Goal: Information Seeking & Learning: Compare options

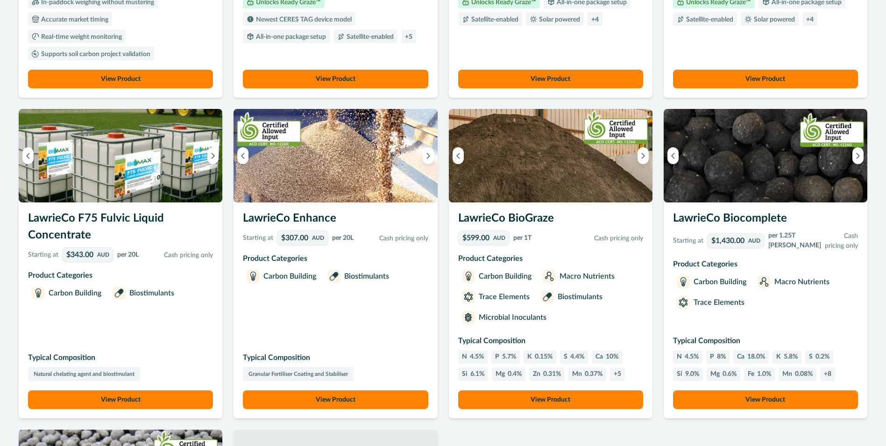
scroll to position [327, 0]
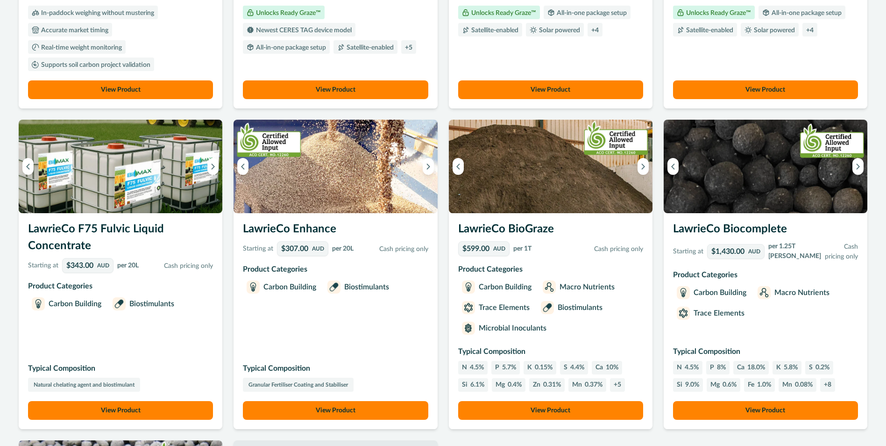
click at [323, 407] on button "View Product" at bounding box center [335, 410] width 185 height 19
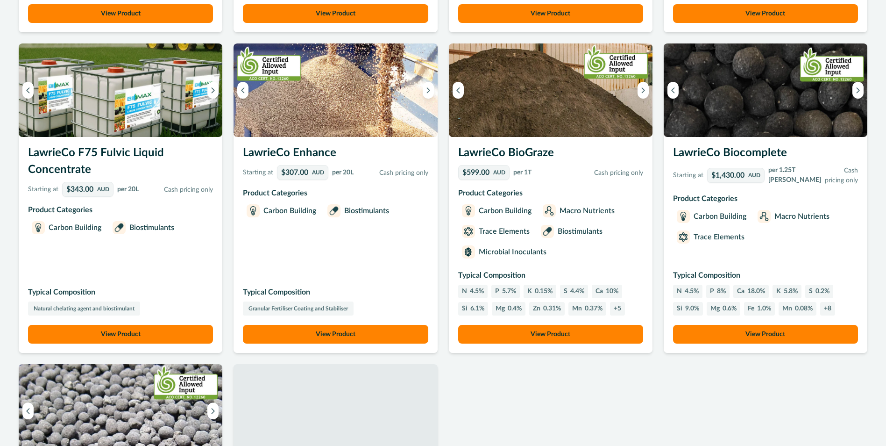
scroll to position [421, 0]
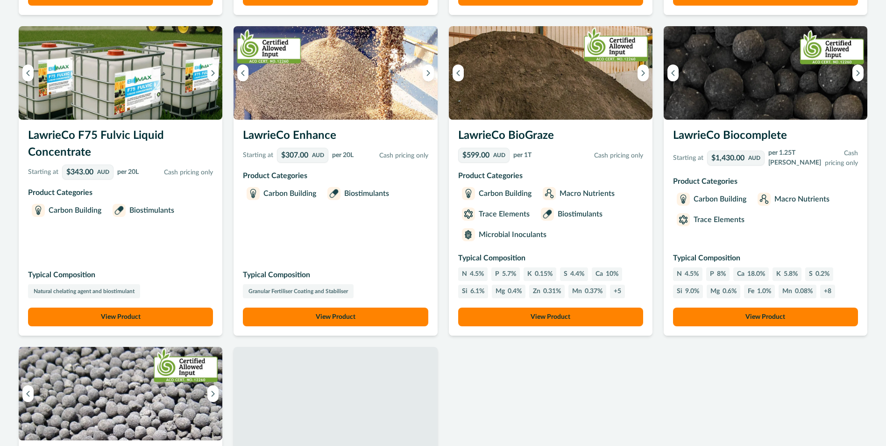
click at [552, 314] on button "View Product" at bounding box center [550, 316] width 185 height 19
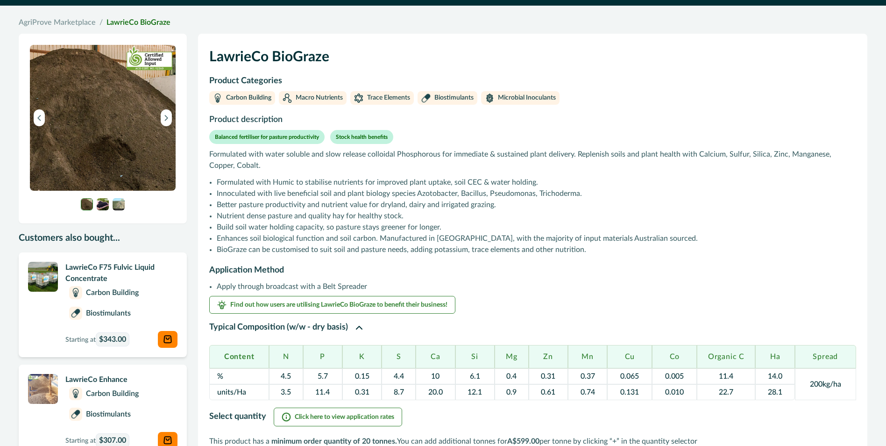
scroll to position [93, 0]
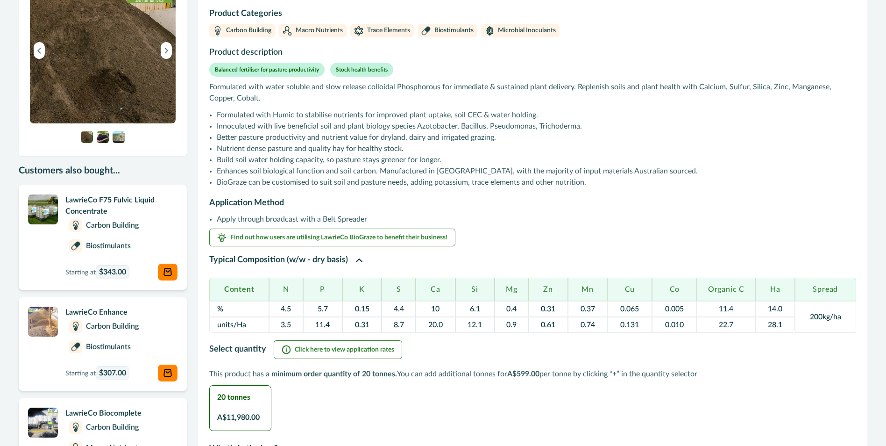
drag, startPoint x: 813, startPoint y: 312, endPoint x: 639, endPoint y: 236, distance: 189.6
click at [639, 236] on div "LawrieCo BioGraze Product Categories Carbon Building Macro Nutrients Trace Elem…" at bounding box center [533, 311] width 670 height 690
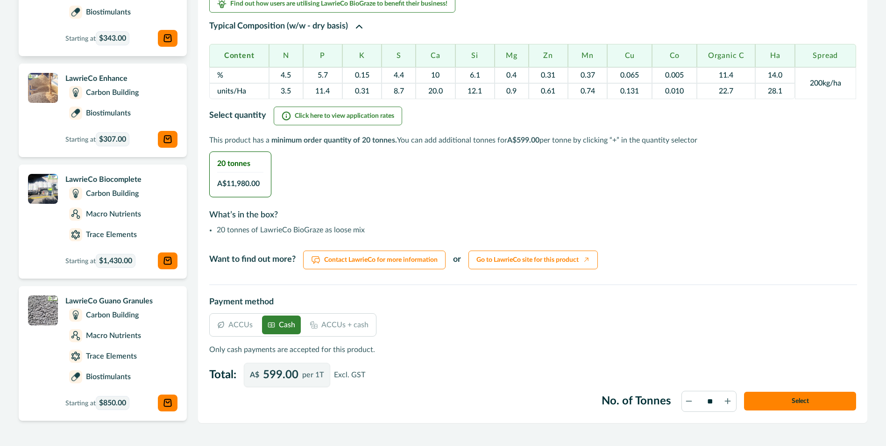
scroll to position [354, 0]
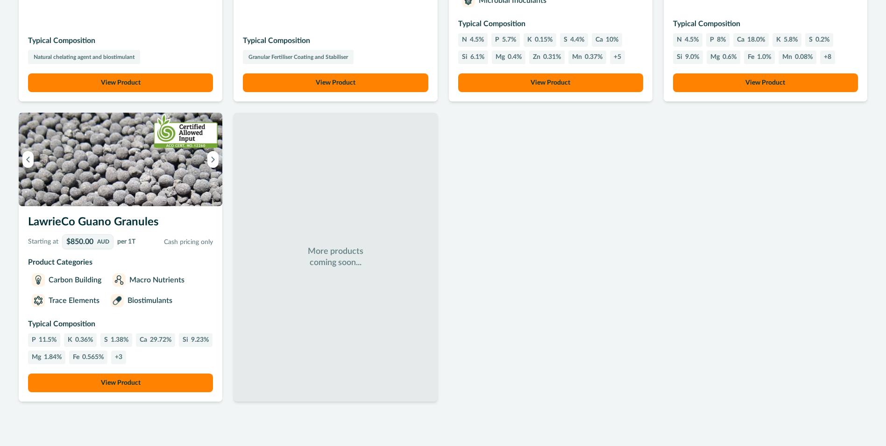
scroll to position [655, 0]
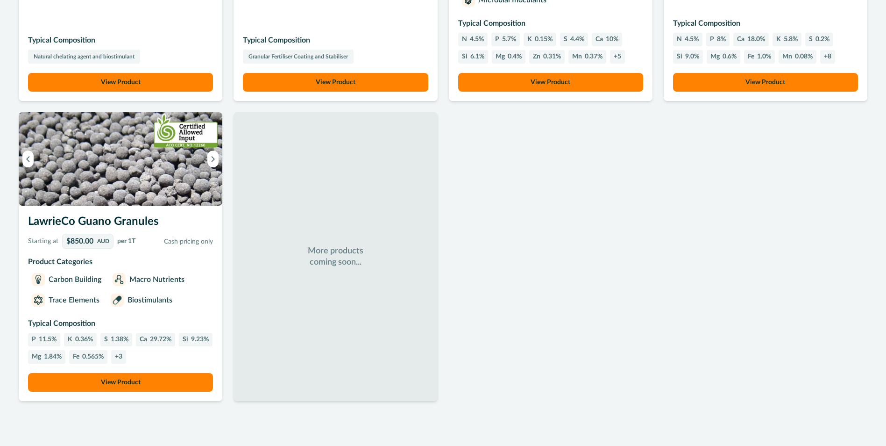
click at [134, 380] on button "View Product" at bounding box center [120, 382] width 185 height 19
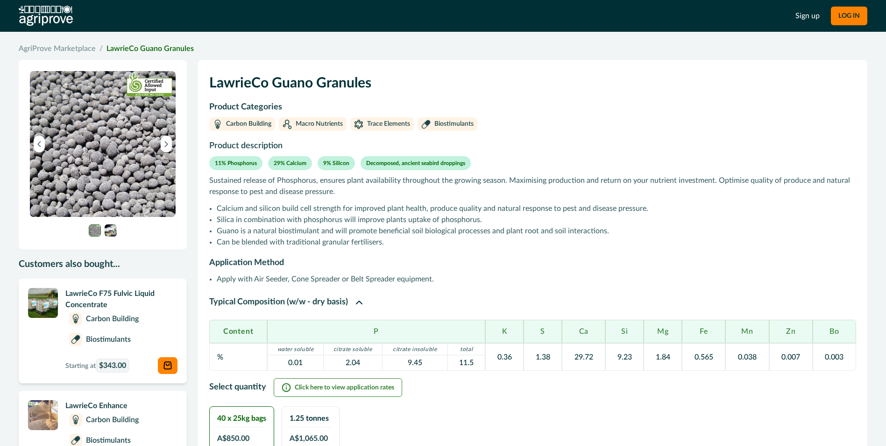
drag, startPoint x: 423, startPoint y: 254, endPoint x: 532, endPoint y: 292, distance: 115.6
click at [532, 292] on div "LawrieCo Guano Granules Product Categories Carbon Building Macro Nutrients Trac…" at bounding box center [533, 369] width 670 height 618
